Goal: Information Seeking & Learning: Learn about a topic

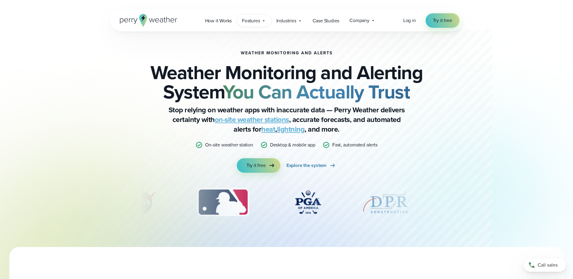
click at [251, 23] on span "Features" at bounding box center [251, 20] width 18 height 7
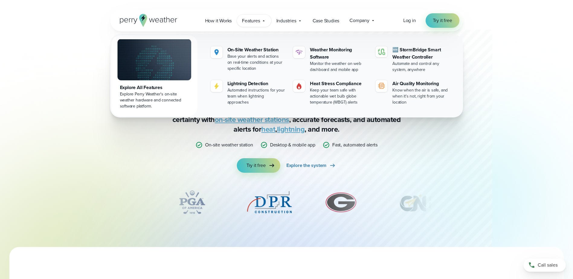
click at [54, 100] on div "Weather Monitoring and Alerts Weather Monitoring and Alerting System You Can Ac…" at bounding box center [286, 123] width 573 height 247
